Goal: Check status: Check status

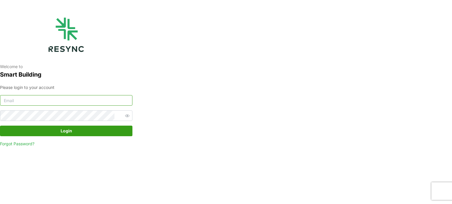
type input "[EMAIL_ADDRESS][DOMAIN_NAME]"
click at [66, 128] on span "Login" at bounding box center [66, 131] width 11 height 10
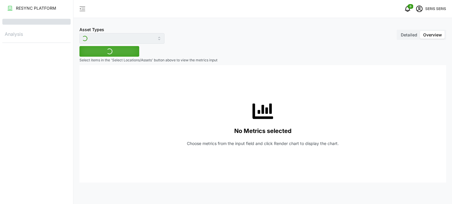
type input "Inverter"
click at [335, 89] on div "No Metrics selected Choose metrics from the input field and click Render chart …" at bounding box center [262, 124] width 357 height 118
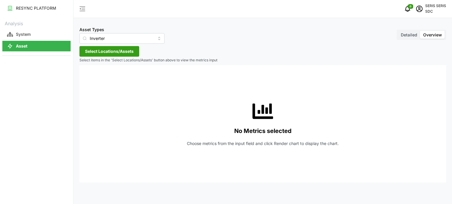
click at [132, 69] on div "No Metrics selected Choose metrics from the input field and click Render chart …" at bounding box center [262, 124] width 357 height 118
click at [114, 52] on span "Select Locations/Assets" at bounding box center [109, 51] width 49 height 10
click at [93, 78] on span "Select SDC-1" at bounding box center [94, 78] width 4 height 4
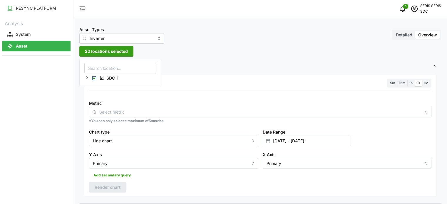
click at [142, 98] on div "Metric *You can only select a maximum of 5 metrics" at bounding box center [260, 111] width 347 height 29
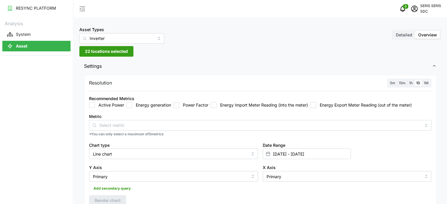
click at [129, 105] on input "Energy generation" at bounding box center [129, 105] width 6 height 6
checkbox input "true"
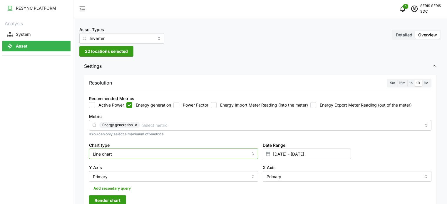
click at [201, 154] on input "Line chart" at bounding box center [173, 154] width 169 height 11
click at [172, 178] on div "Bar chart" at bounding box center [174, 178] width 166 height 10
type input "Bar chart"
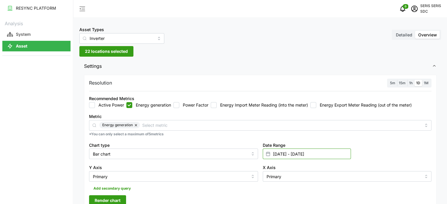
click at [288, 155] on input "22 Sep 2025 - 22 Sep 2025" at bounding box center [307, 154] width 88 height 11
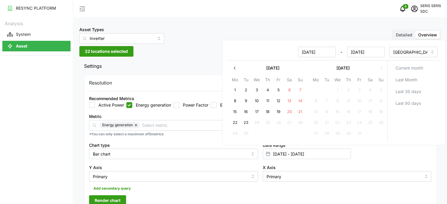
click at [246, 125] on button "23" at bounding box center [246, 123] width 11 height 11
type input "22 Sep 2025 - 23 Sep 2025"
type input "23 Sep 2025"
click at [246, 125] on button "23" at bounding box center [246, 123] width 11 height 11
type input "23 Sep 2025 - 23 Sep 2025"
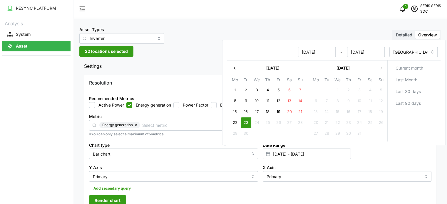
type input "23 Sep 2025"
click at [231, 124] on button "22" at bounding box center [235, 123] width 11 height 11
type input "22 Sep 2025 - 23 Sep 2025"
type input "22 Sep 2025"
click at [231, 124] on button "22" at bounding box center [235, 123] width 11 height 11
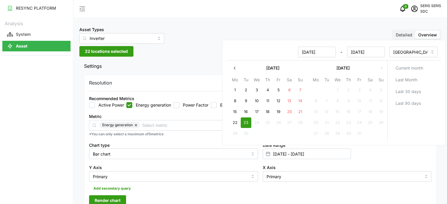
type input "22 Sep 2025 - 22 Sep 2025"
type input "22 Sep 2025"
click at [98, 133] on p "*You can only select a maximum of 5 metrics" at bounding box center [260, 134] width 343 height 5
